Goal: Navigation & Orientation: Find specific page/section

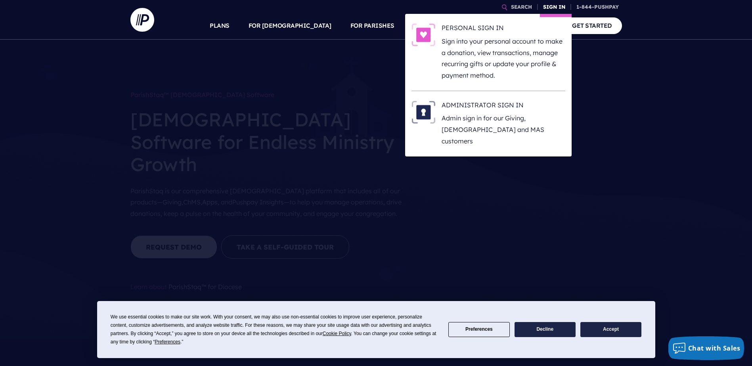
click at [548, 5] on link "SIGN IN" at bounding box center [554, 7] width 29 height 14
click at [551, 5] on link "SIGN IN" at bounding box center [554, 7] width 29 height 14
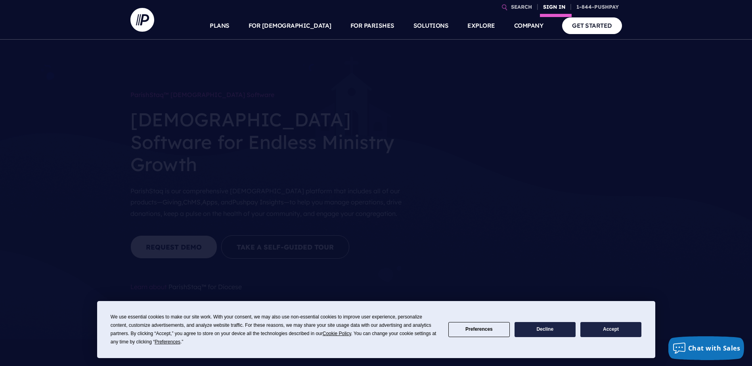
click at [549, 6] on link "SIGN IN" at bounding box center [554, 7] width 29 height 14
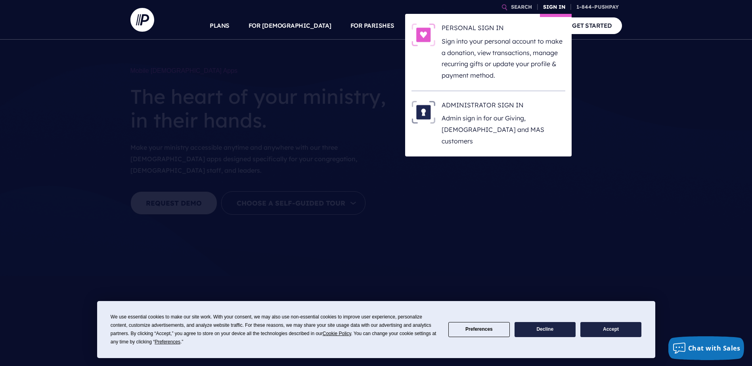
click at [552, 8] on link "SIGN IN" at bounding box center [554, 7] width 29 height 14
click at [451, 51] on p "Sign into your personal account to make a donation, view transactions, manage r…" at bounding box center [504, 59] width 124 height 46
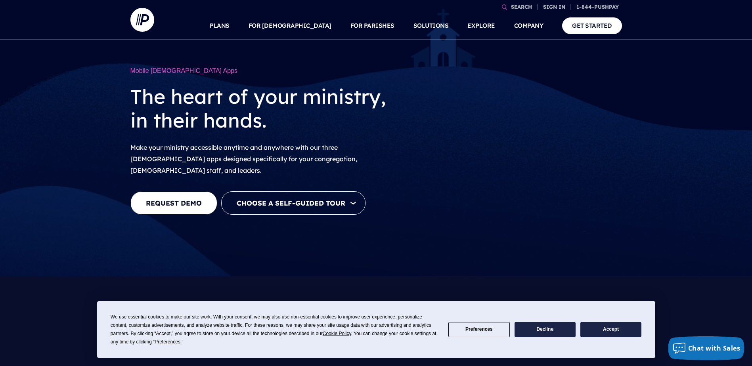
click at [649, 109] on div "Mobile [DEMOGRAPHIC_DATA] Apps The heart of your ministry, in their hands. Make…" at bounding box center [376, 138] width 752 height 276
